Goal: Check status: Check status

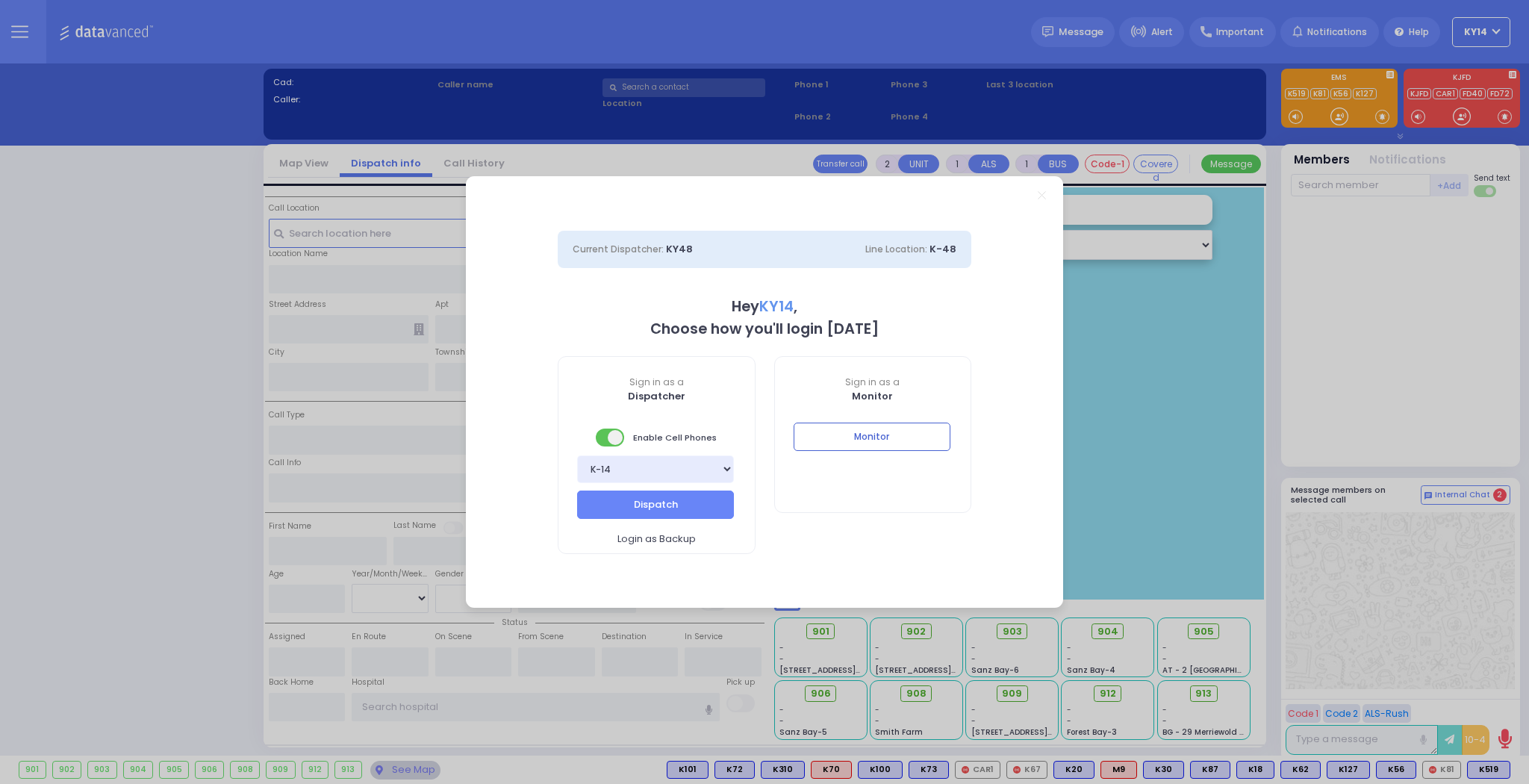
select select "2"
type input "ky14"
click at [910, 434] on button "Monitor" at bounding box center [872, 437] width 157 height 29
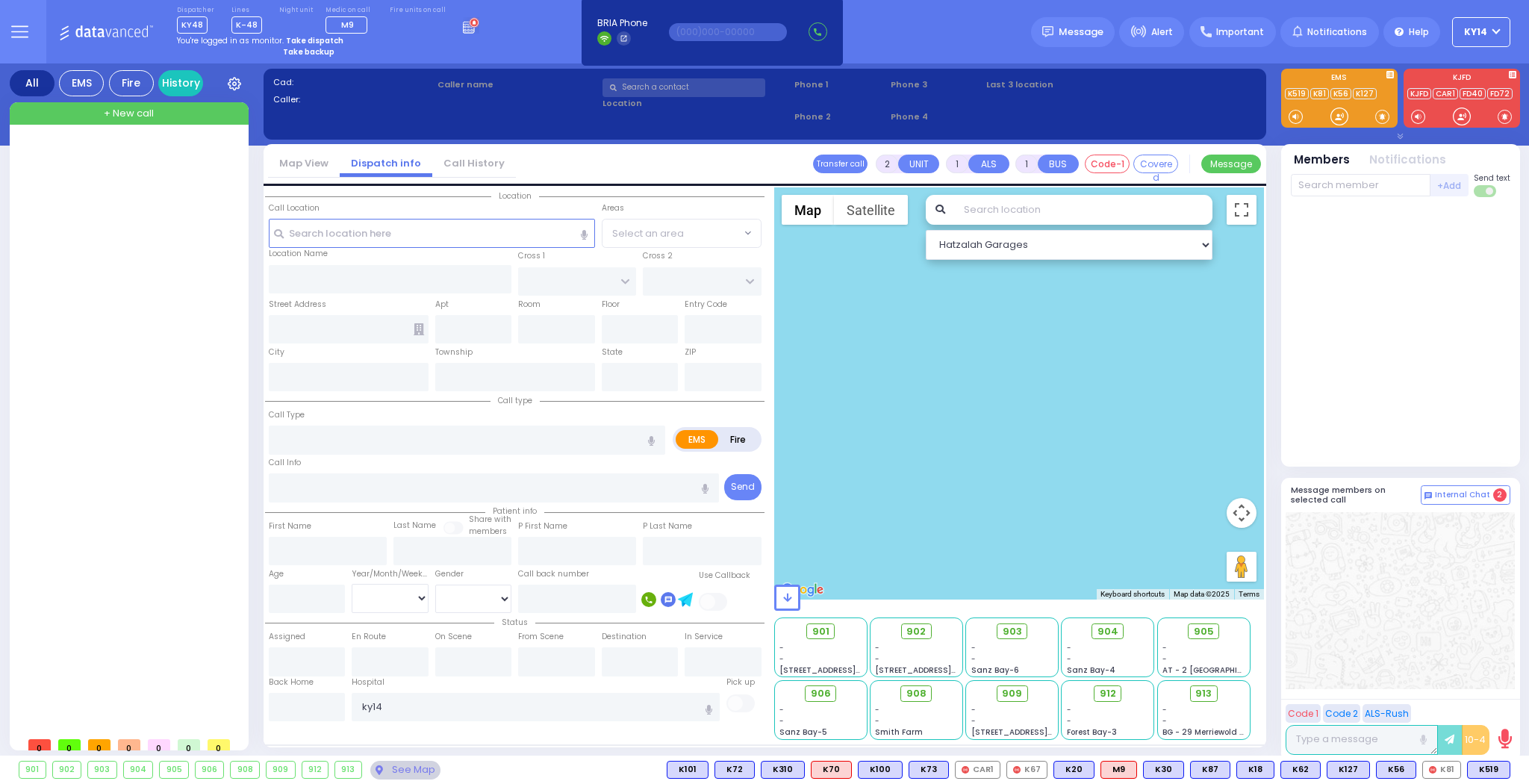
click at [17, 23] on icon at bounding box center [20, 32] width 17 height 17
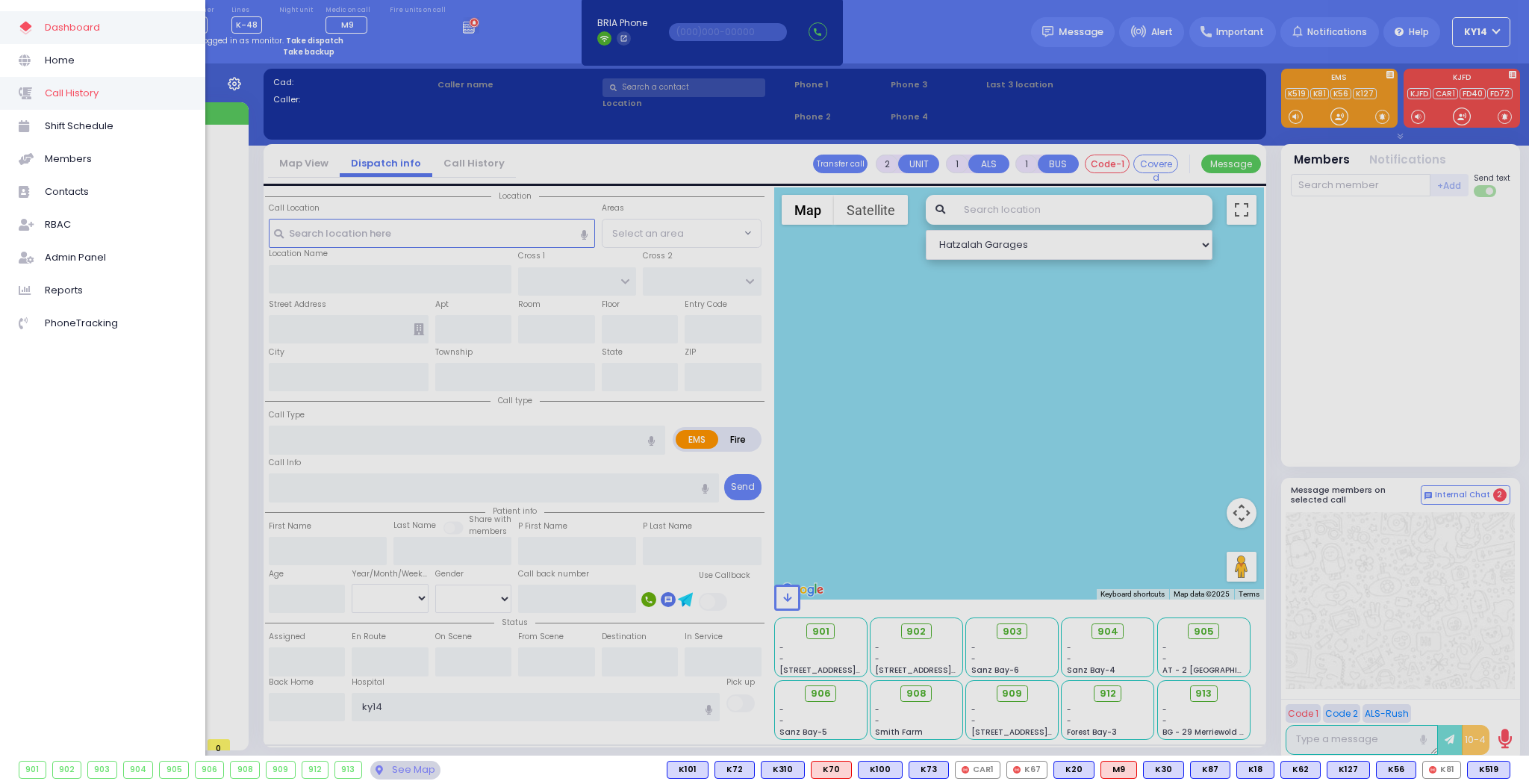
click at [56, 90] on span "Call History" at bounding box center [116, 93] width 142 height 19
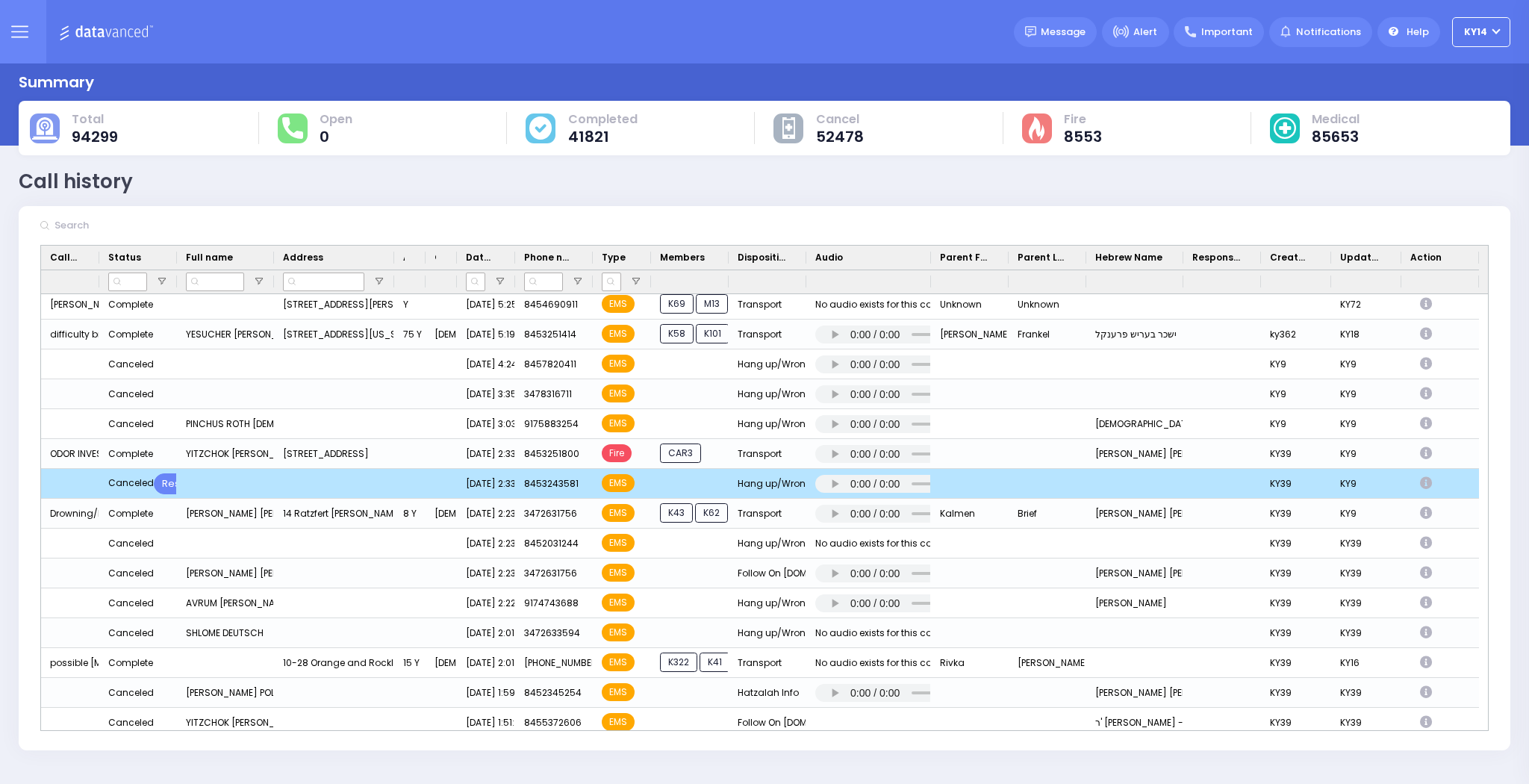
scroll to position [3822, 0]
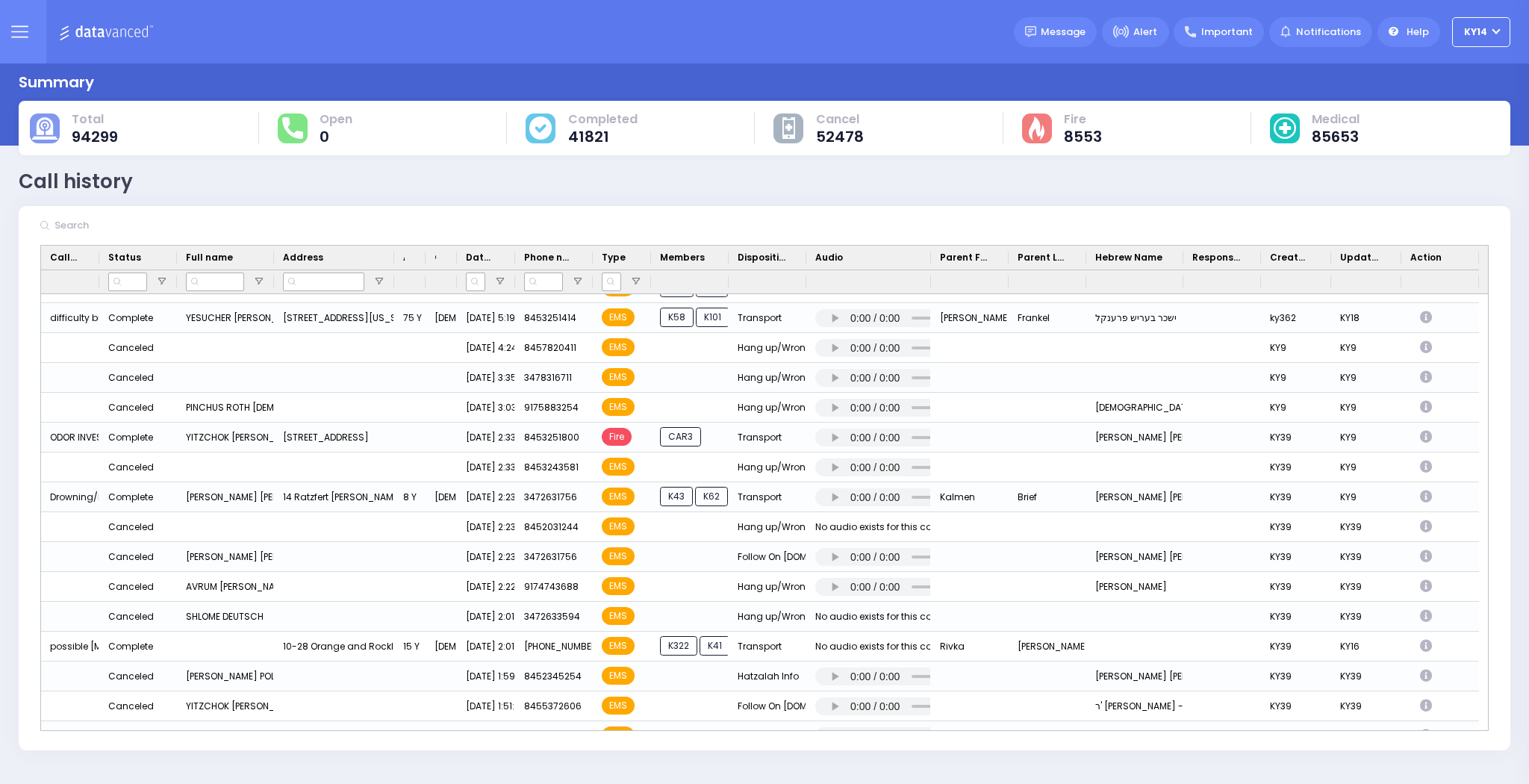
click at [26, 26] on icon at bounding box center [20, 32] width 17 height 17
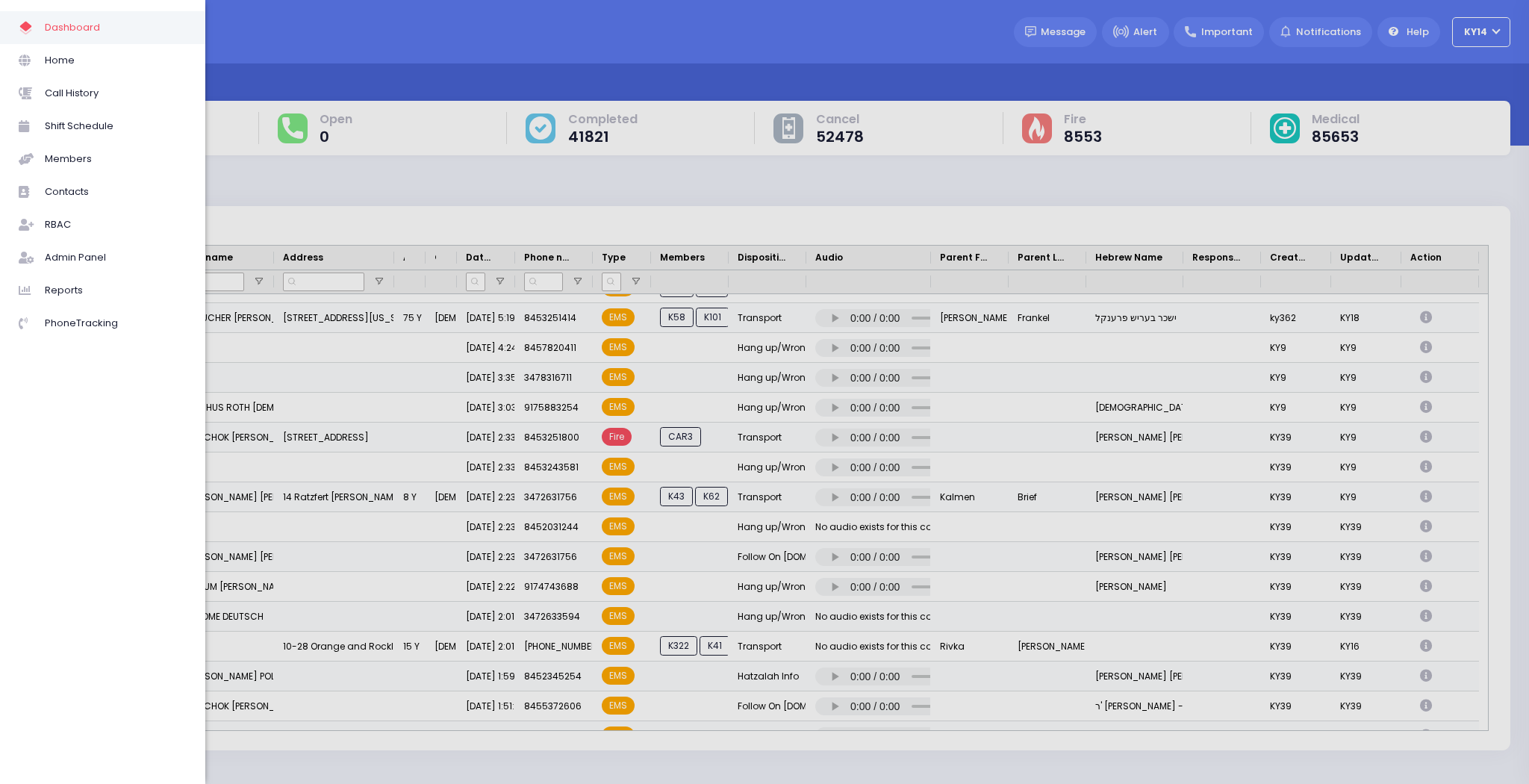
click at [286, 37] on div at bounding box center [764, 392] width 1529 height 784
